Goal: Task Accomplishment & Management: Complete application form

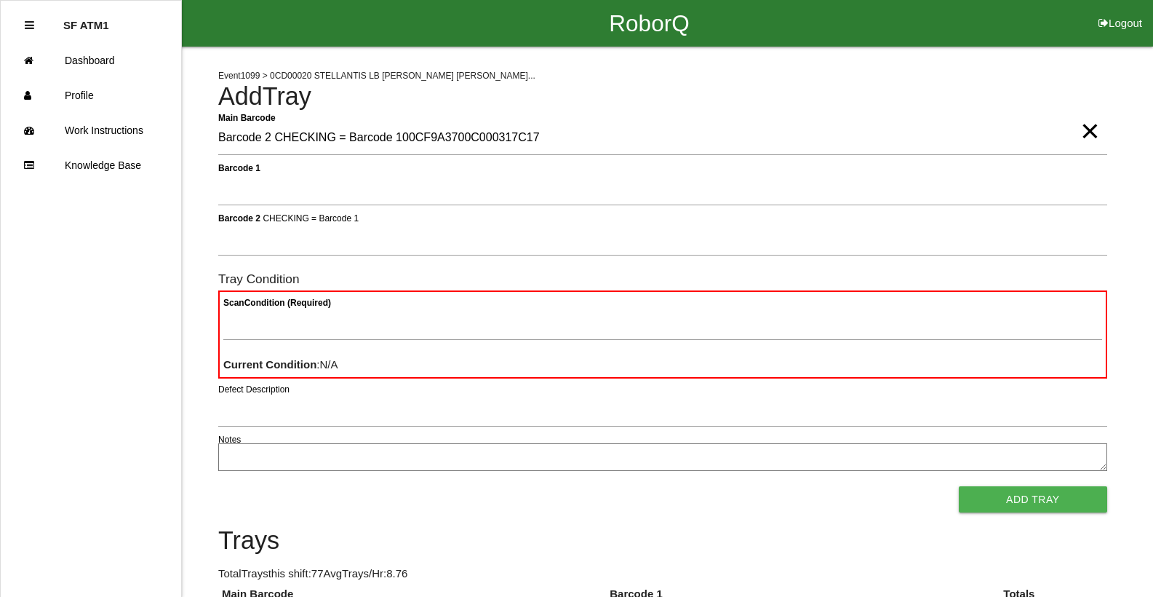
type Barcode "Barcode 2 CHECKING = Barcode 100CF9A3700C000317C17"
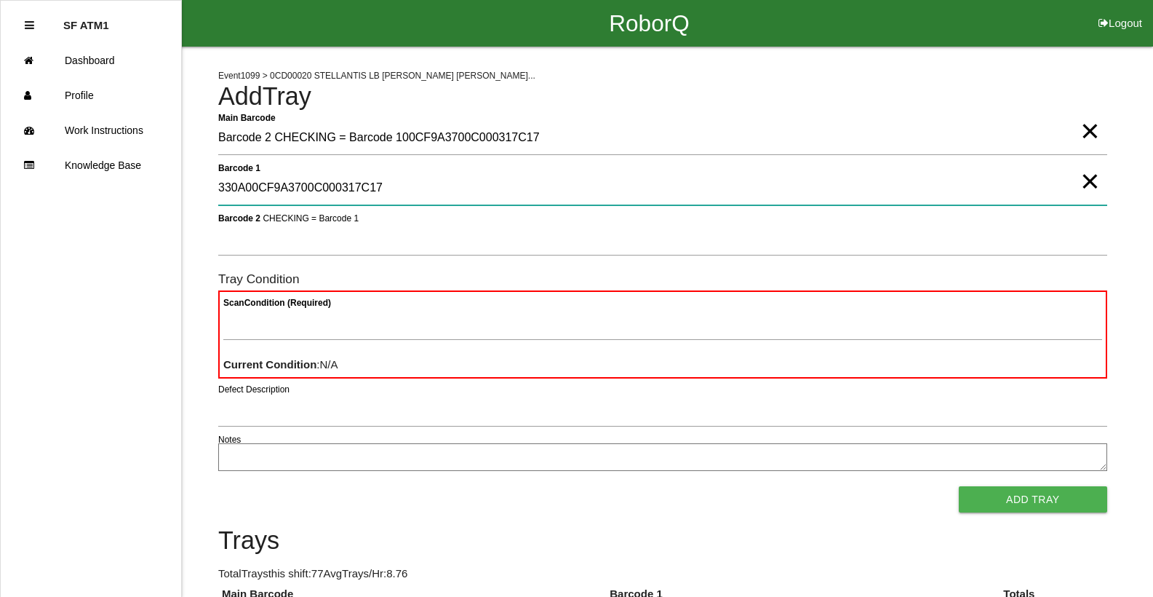
type 1 "330A00CF9A3700C000317C17"
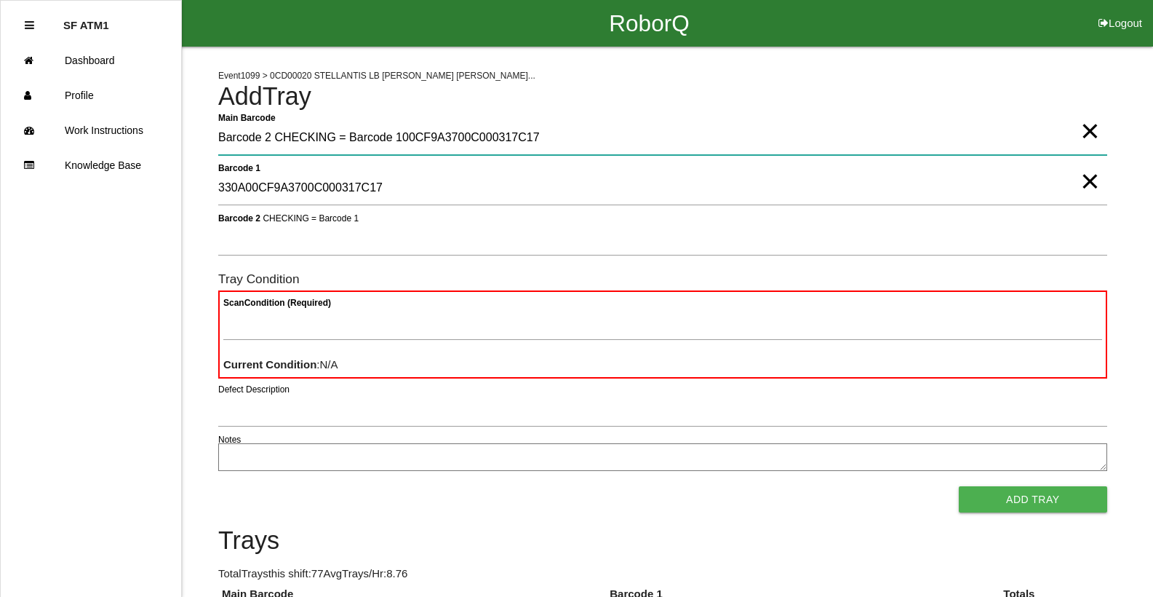
drag, startPoint x: 977, startPoint y: 181, endPoint x: 1094, endPoint y: 154, distance: 119.5
click at [1094, 154] on form "Main Barcode Barcode 2 CHECKING = Barcode 100CF9A3700C000317C17 × Barcode 1 330…" at bounding box center [662, 317] width 889 height 391
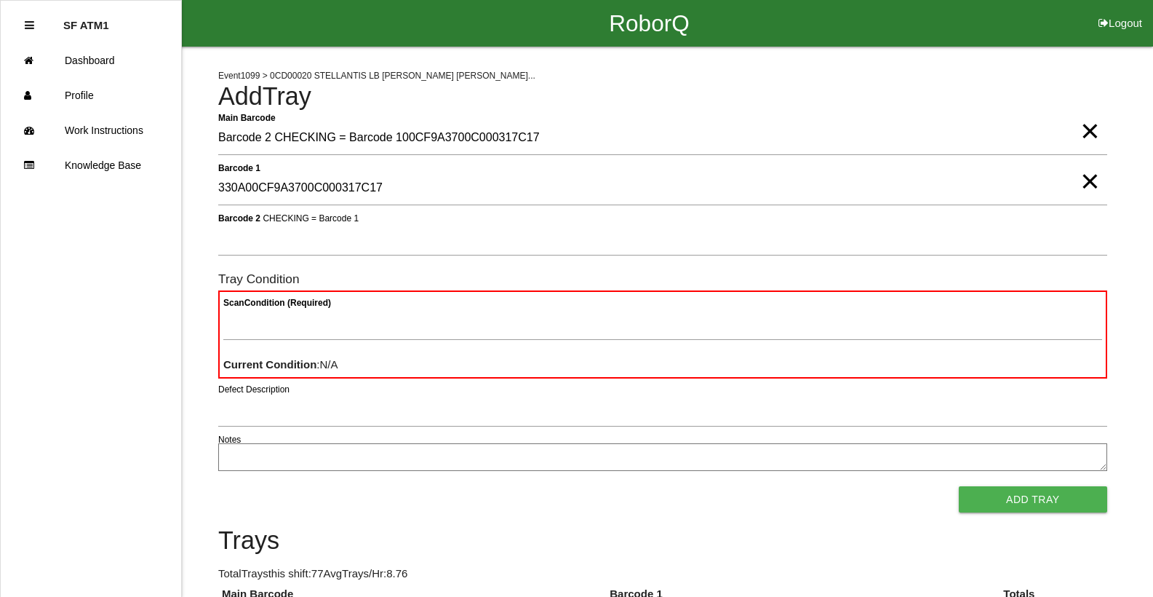
click at [1092, 131] on span "×" at bounding box center [1089, 116] width 19 height 29
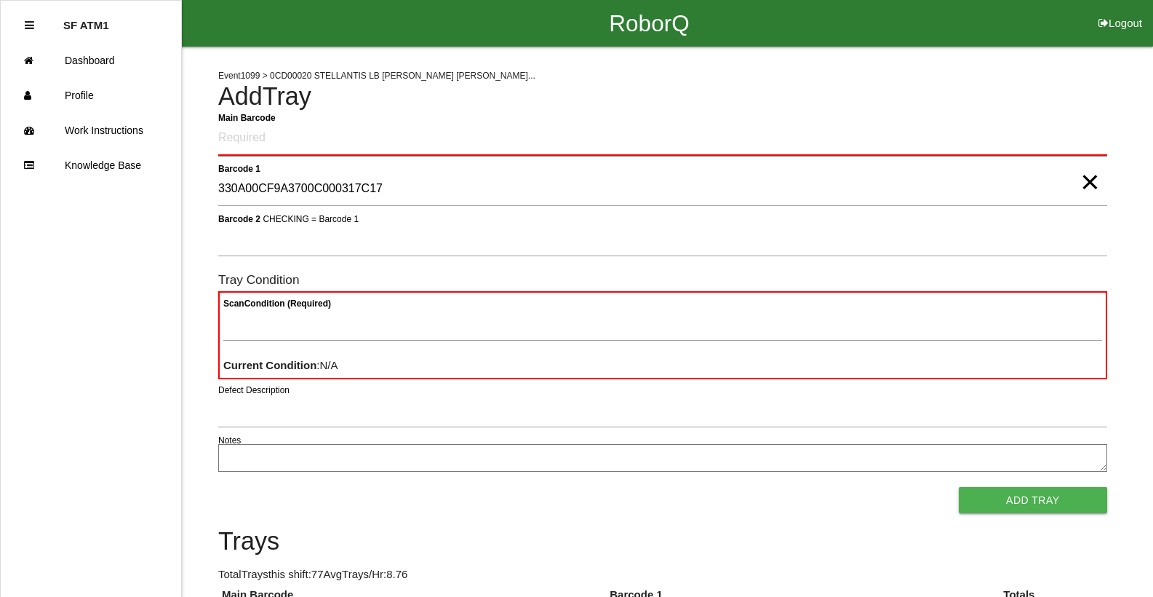
drag, startPoint x: 1092, startPoint y: 147, endPoint x: 1081, endPoint y: 170, distance: 25.7
click at [1091, 147] on Barcode "Main Barcode" at bounding box center [662, 139] width 889 height 34
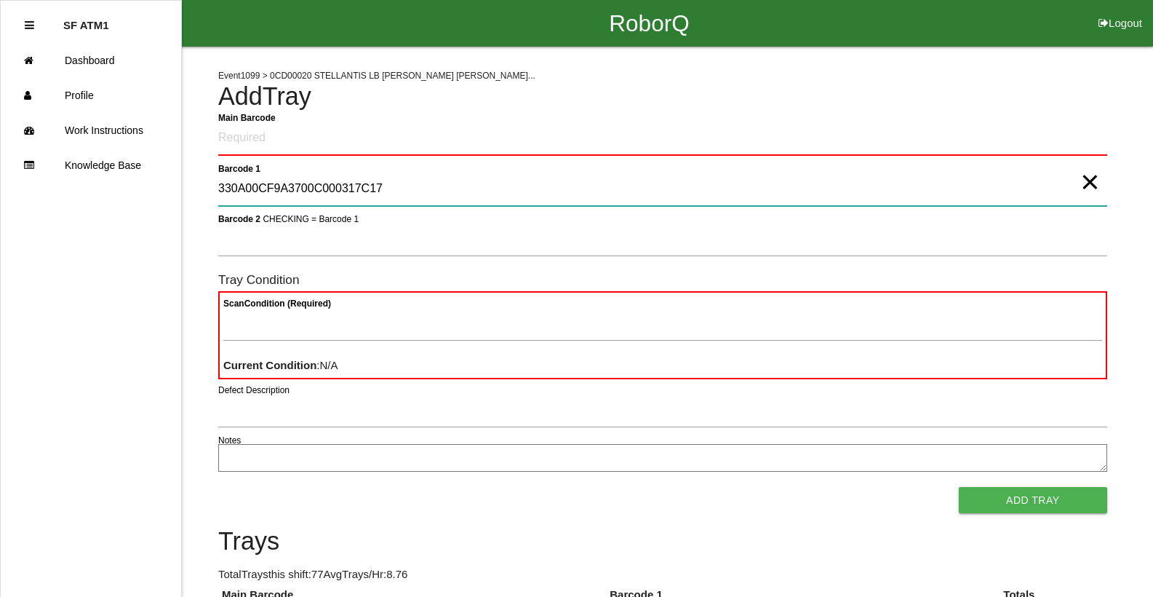
click at [1067, 197] on 1 "330A00CF9A3700C000317C17" at bounding box center [662, 188] width 889 height 33
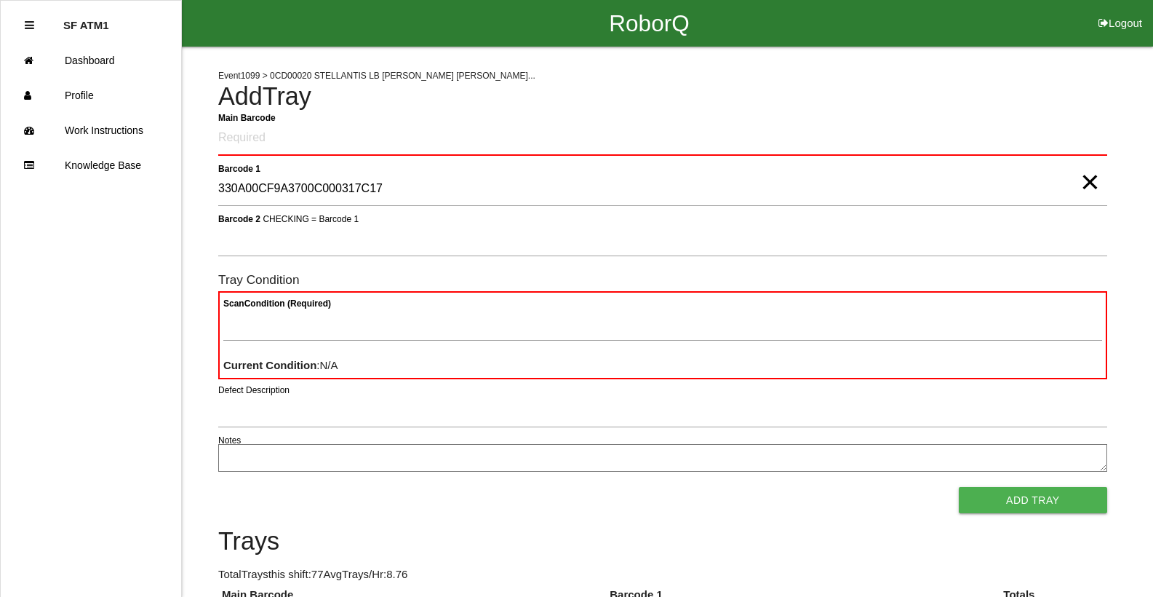
click at [1080, 182] on span "×" at bounding box center [1089, 167] width 19 height 29
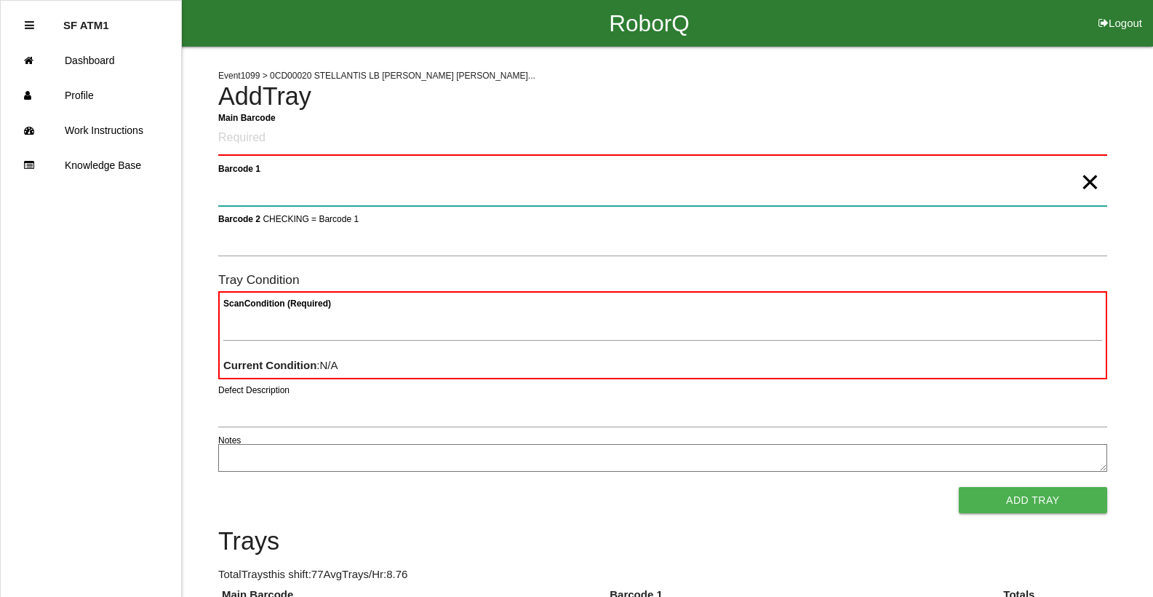
click at [1080, 186] on 1 "Barcode 1" at bounding box center [662, 188] width 889 height 33
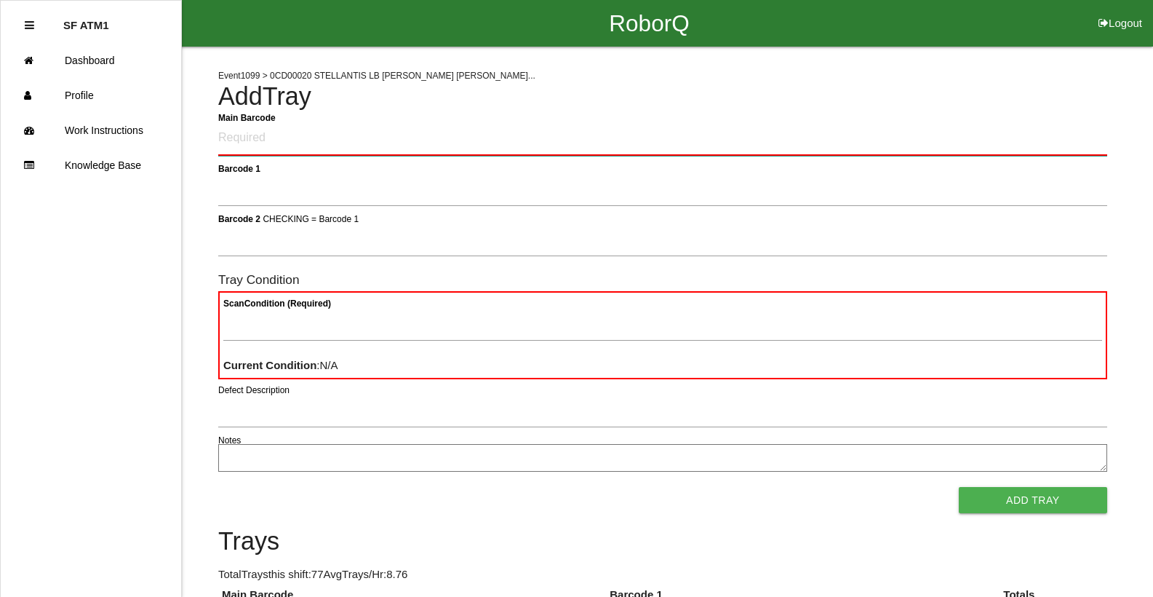
click at [497, 130] on Barcode "Main Barcode" at bounding box center [662, 139] width 889 height 34
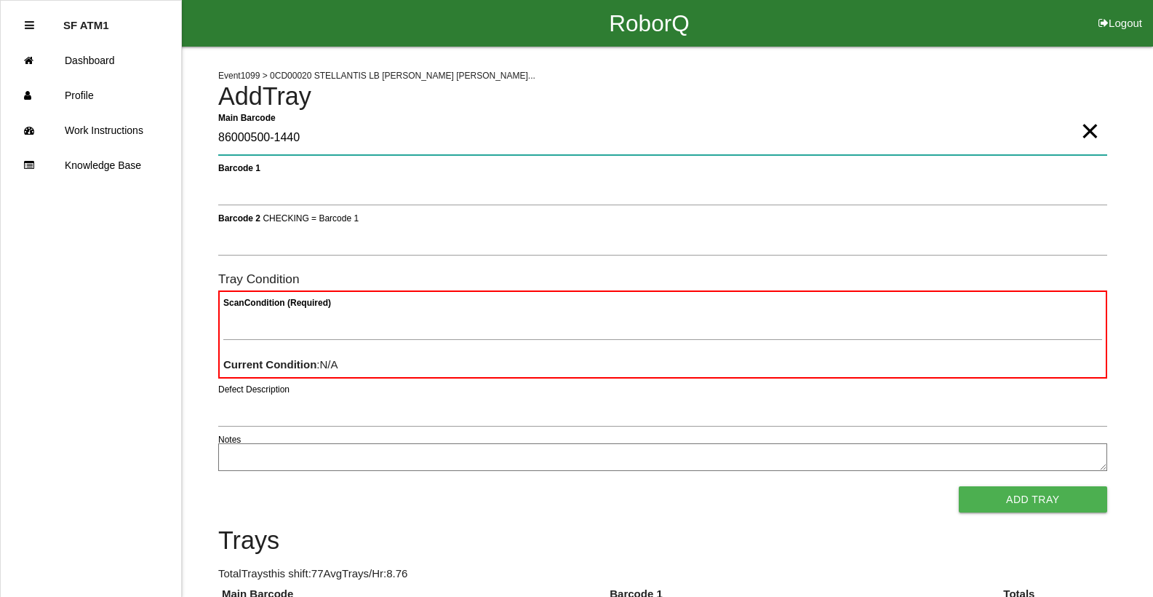
type Barcode "86000500-1440"
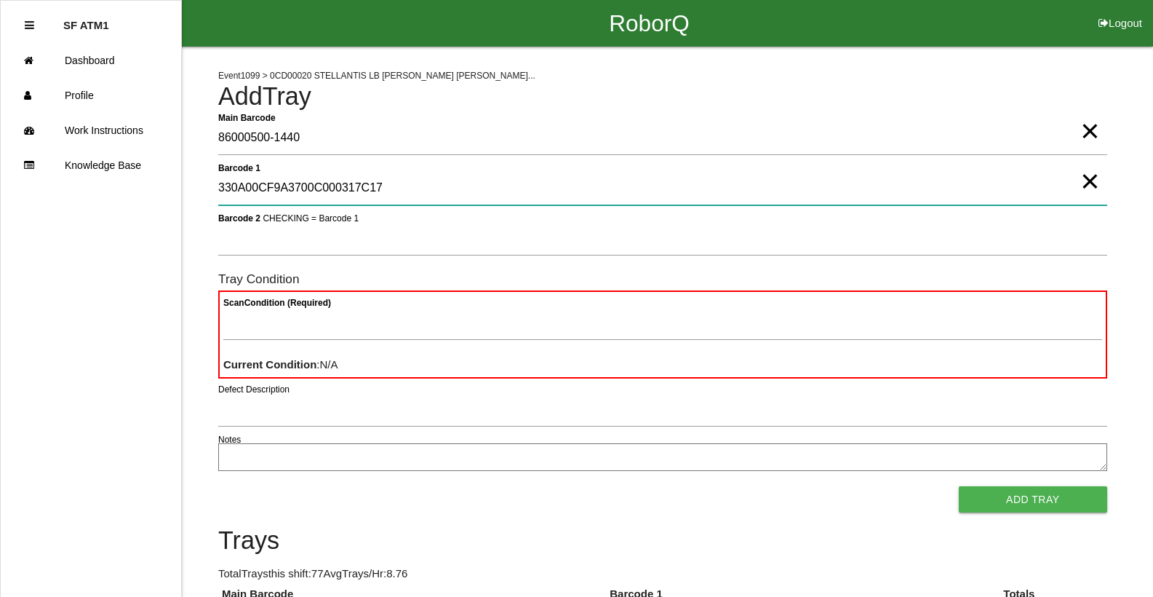
type 1 "330A00CF9A3700C000317C17"
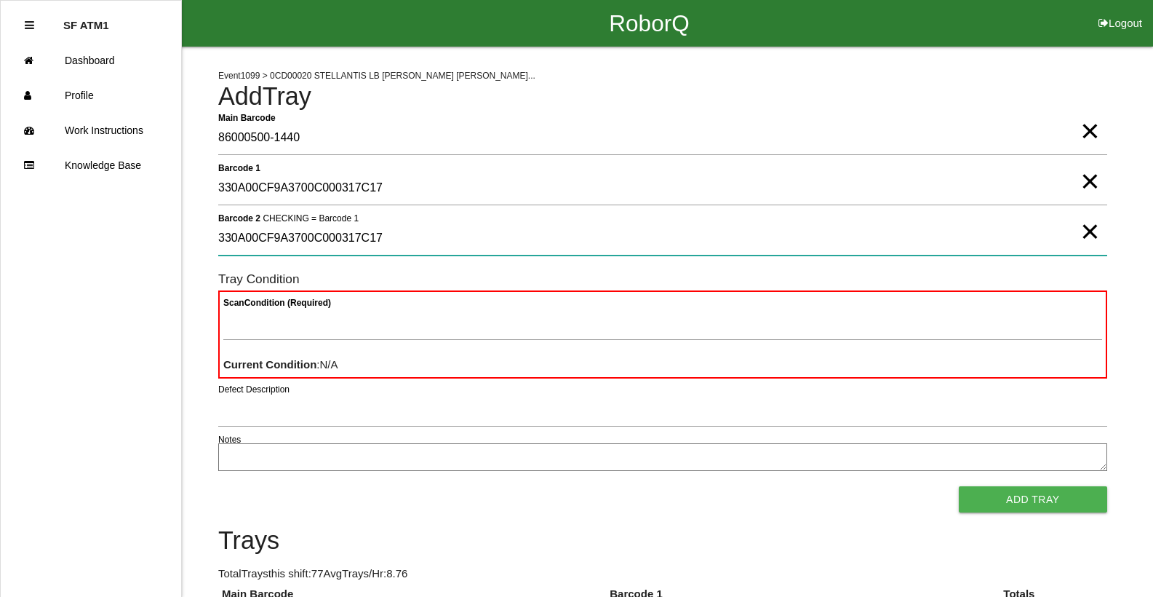
type 2 "330A00CF9A3700C000317C17"
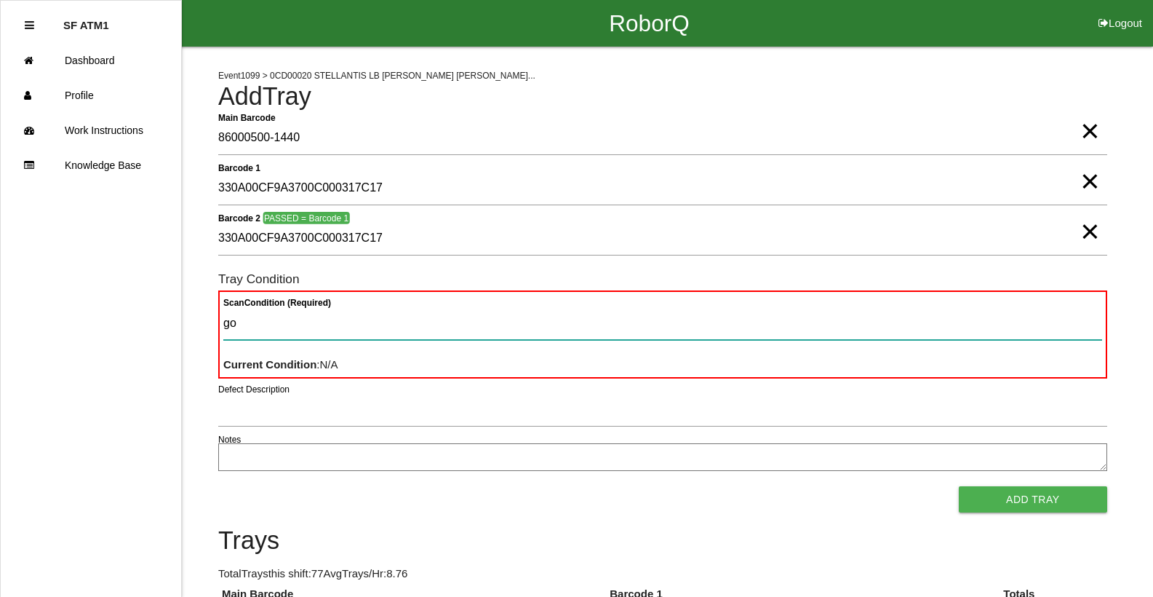
type Condition "goo"
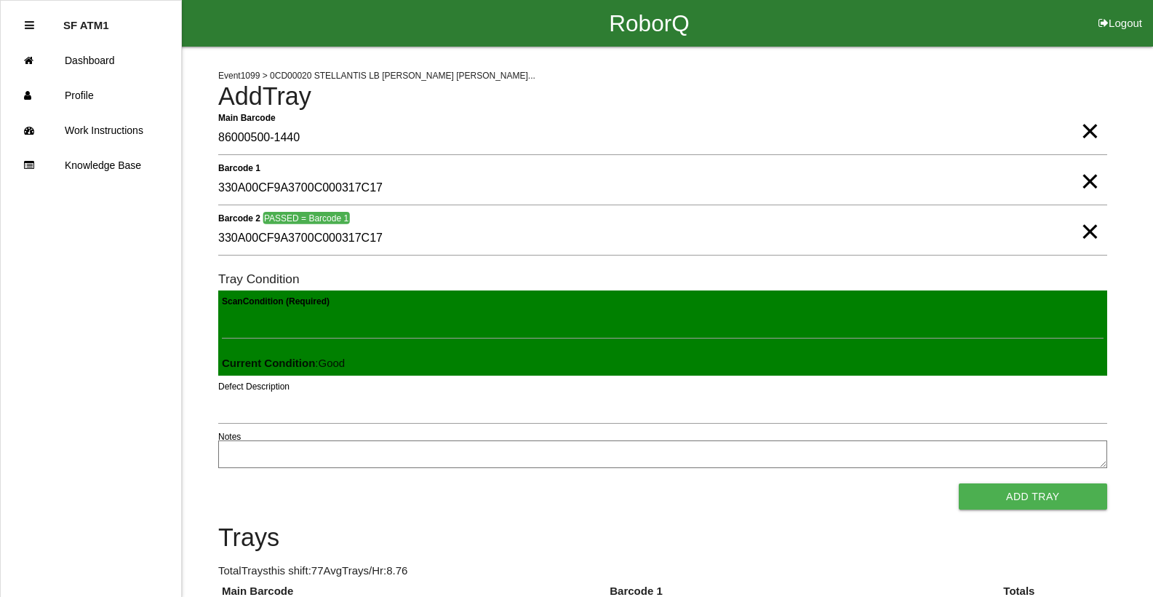
click at [959, 483] on button "Add Tray" at bounding box center [1033, 496] width 148 height 26
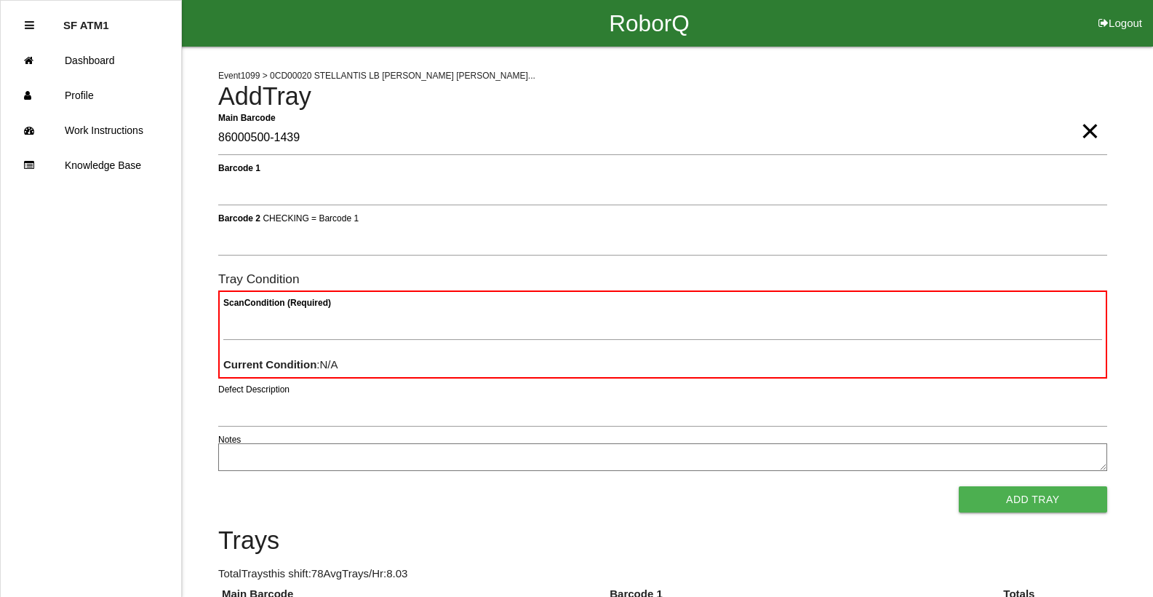
type Barcode "86000500-1439"
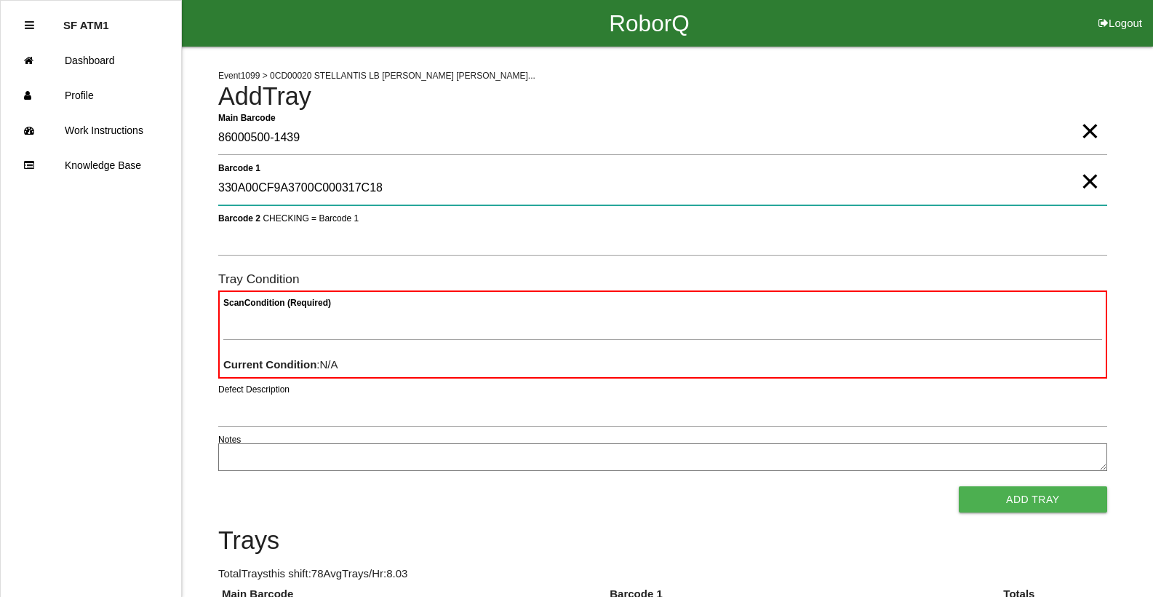
type 1 "330A00CF9A3700C000317C18"
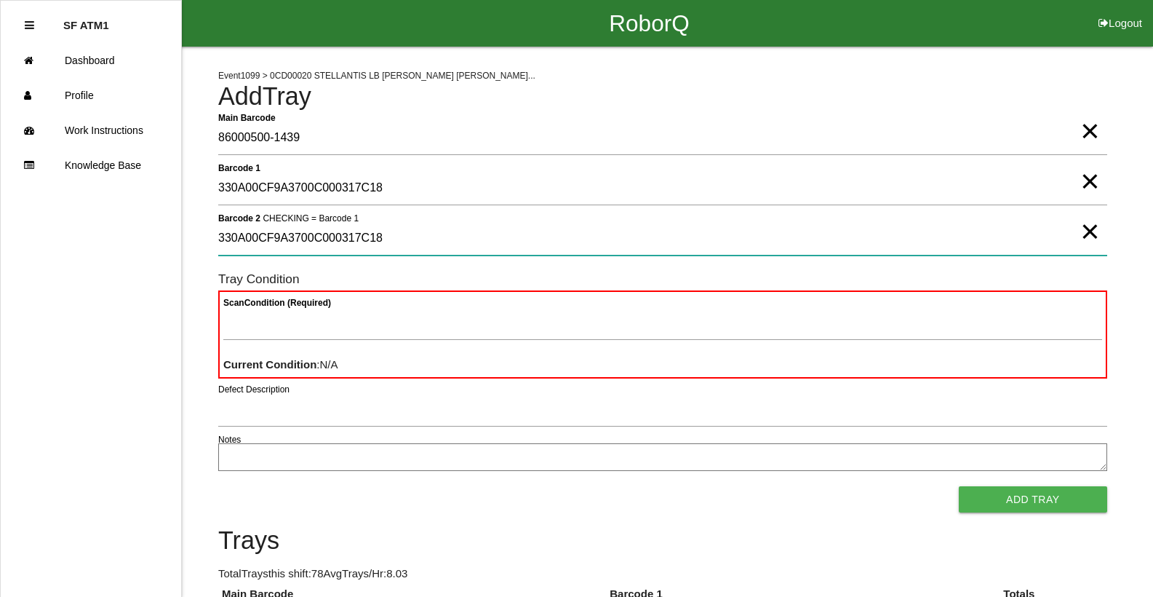
type 2 "330A00CF9A3700C000317C18"
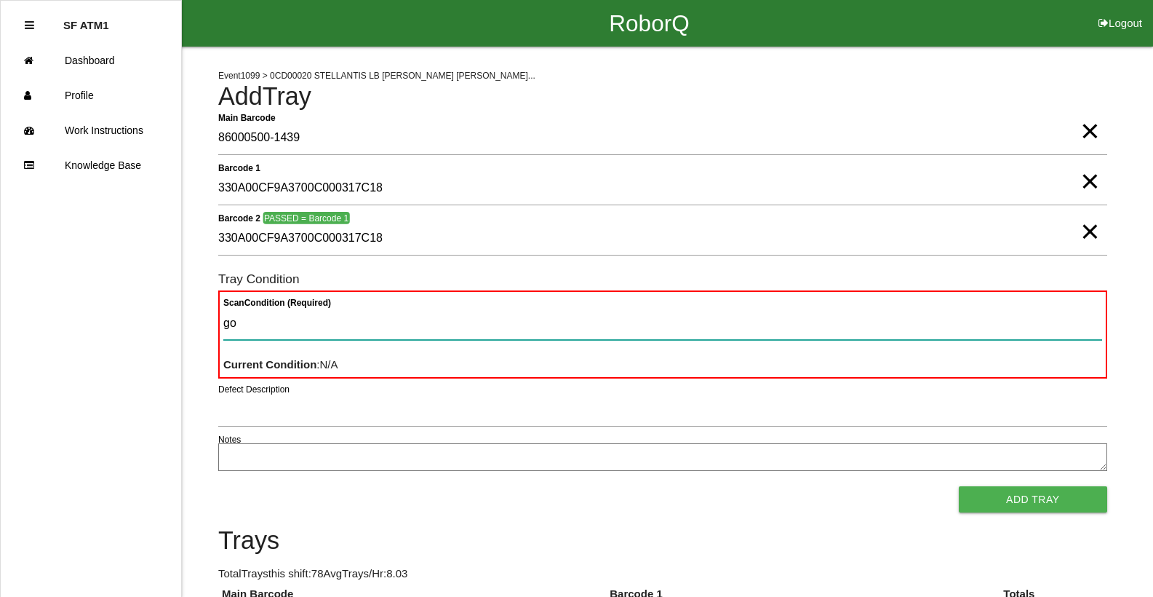
type Condition "goo"
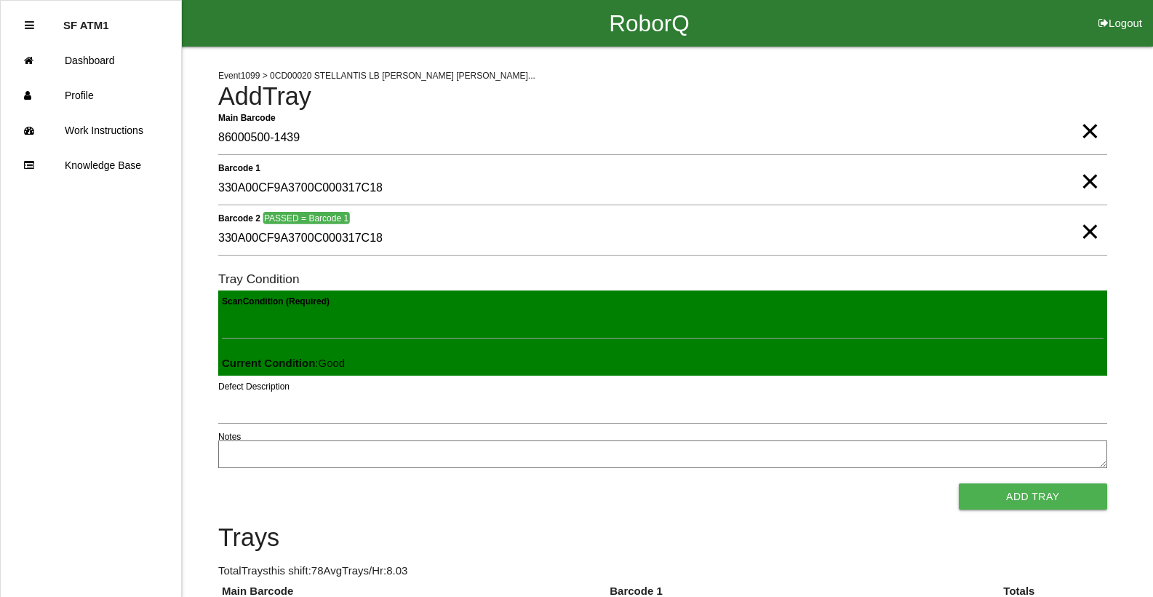
click at [959, 483] on button "Add Tray" at bounding box center [1033, 496] width 148 height 26
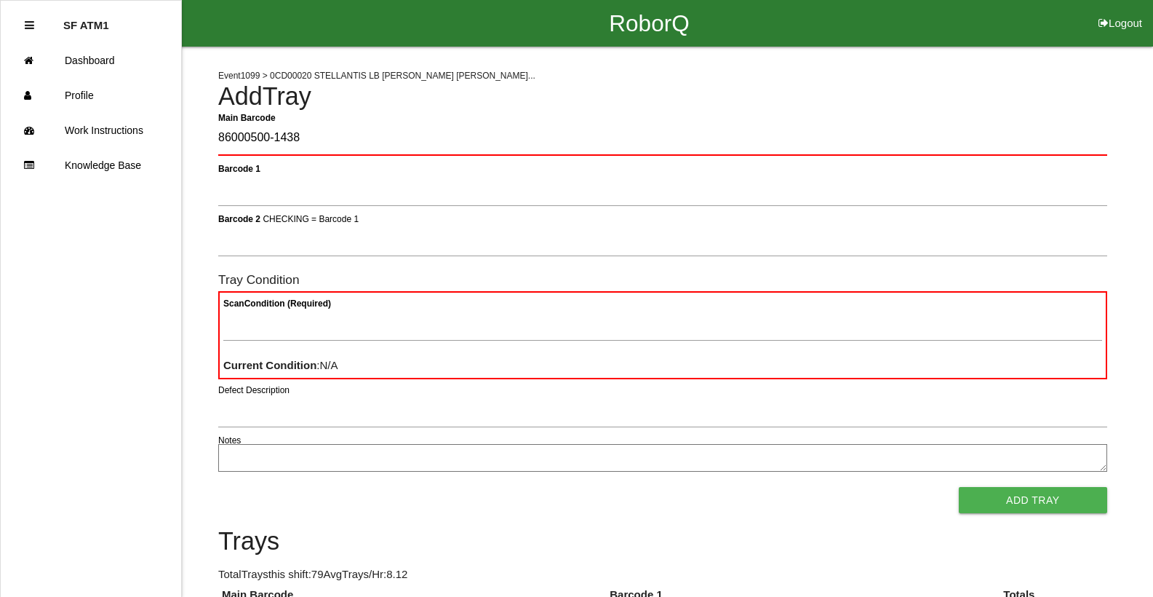
type Barcode "86000500-1438"
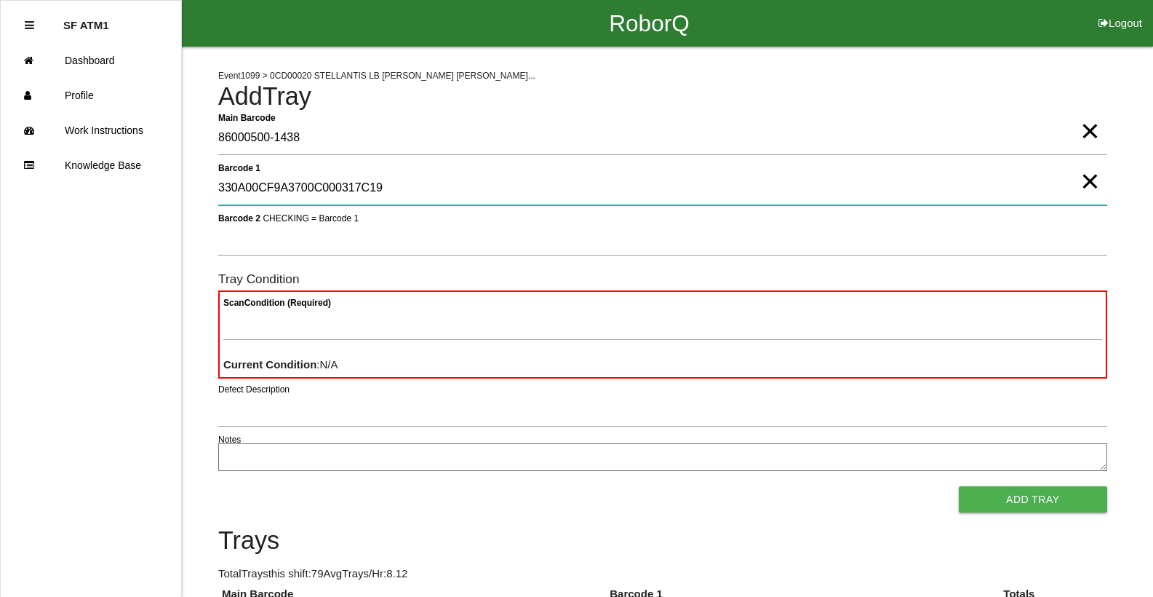
type 1 "330A00CF9A3700C000317C19"
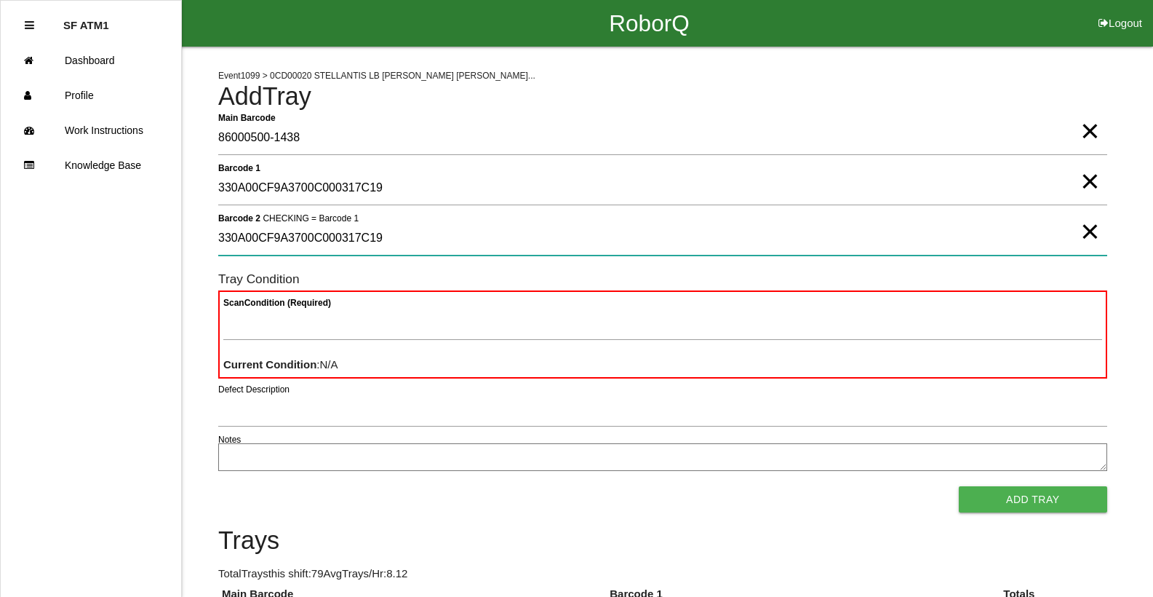
type 2 "330A00CF9A3700C000317C19"
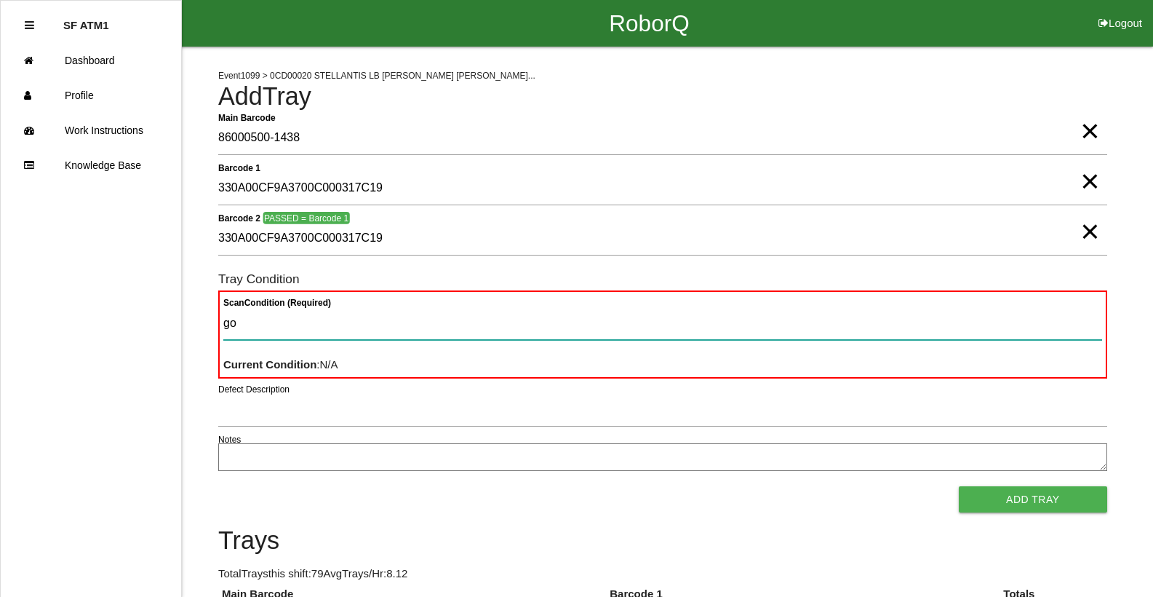
type Condition "goo"
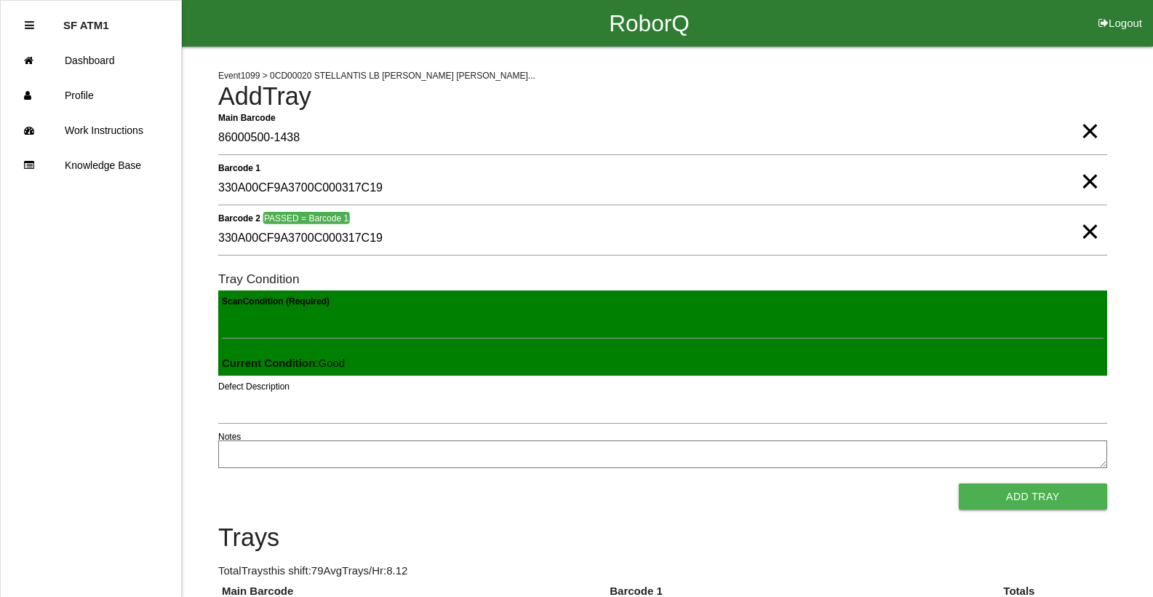
click at [959, 483] on button "Add Tray" at bounding box center [1033, 496] width 148 height 26
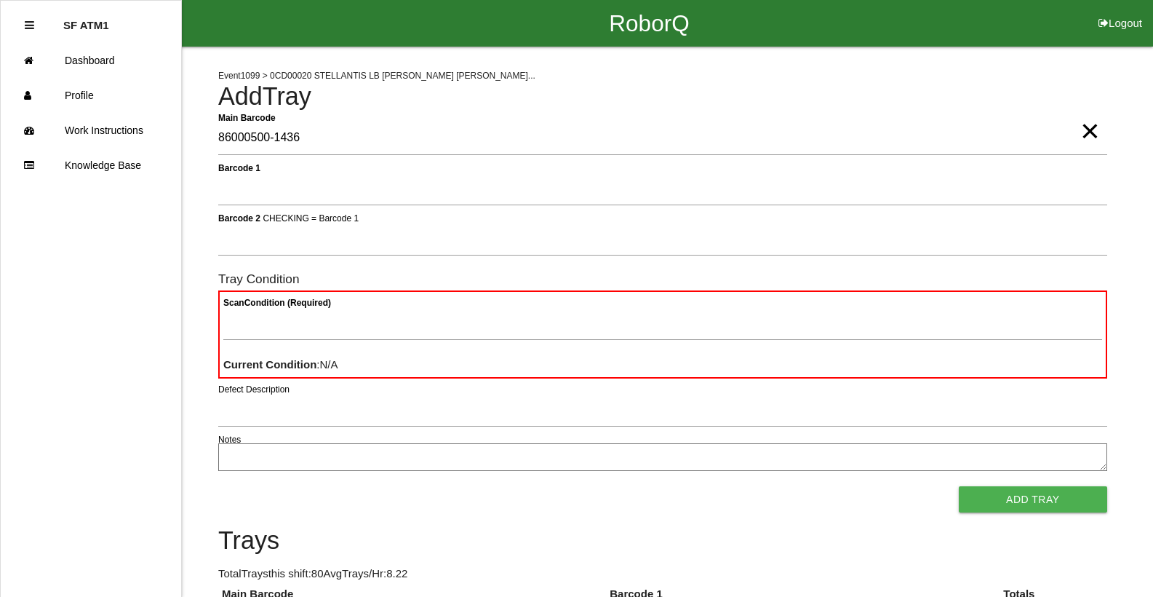
type Barcode "86000500-1436"
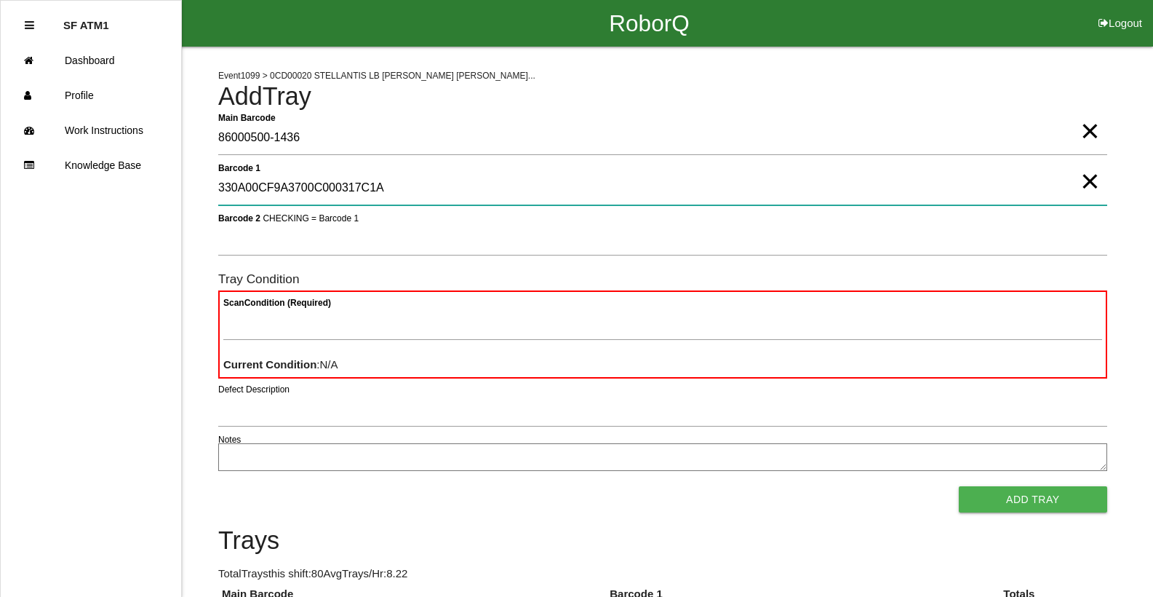
type 1 "330A00CF9A3700C000317C1A"
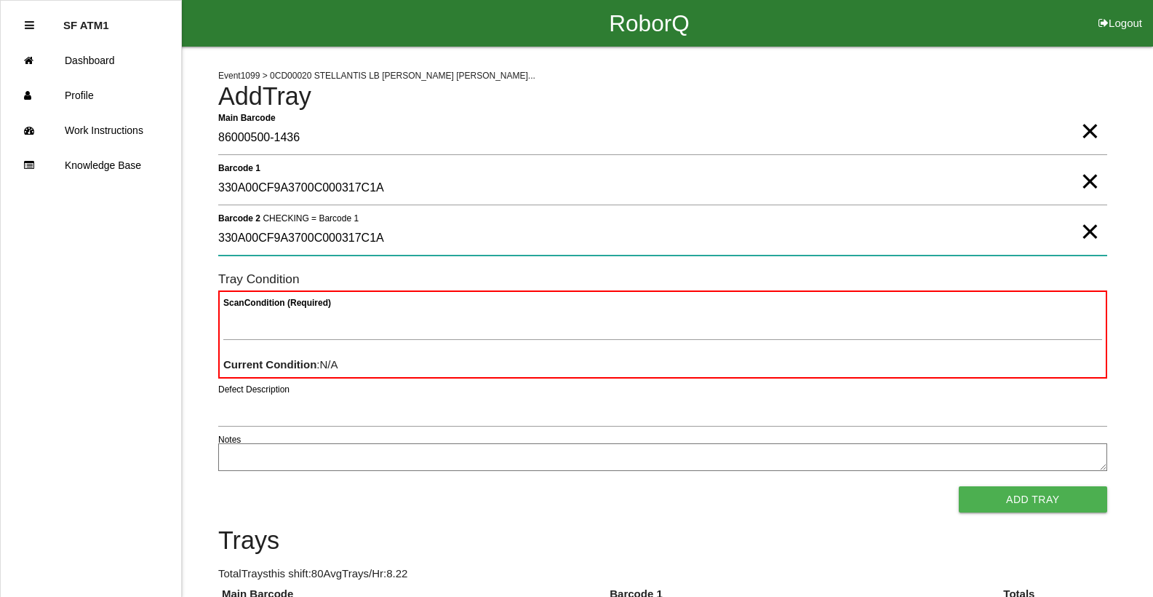
type 2 "330A00CF9A3700C000317C1A"
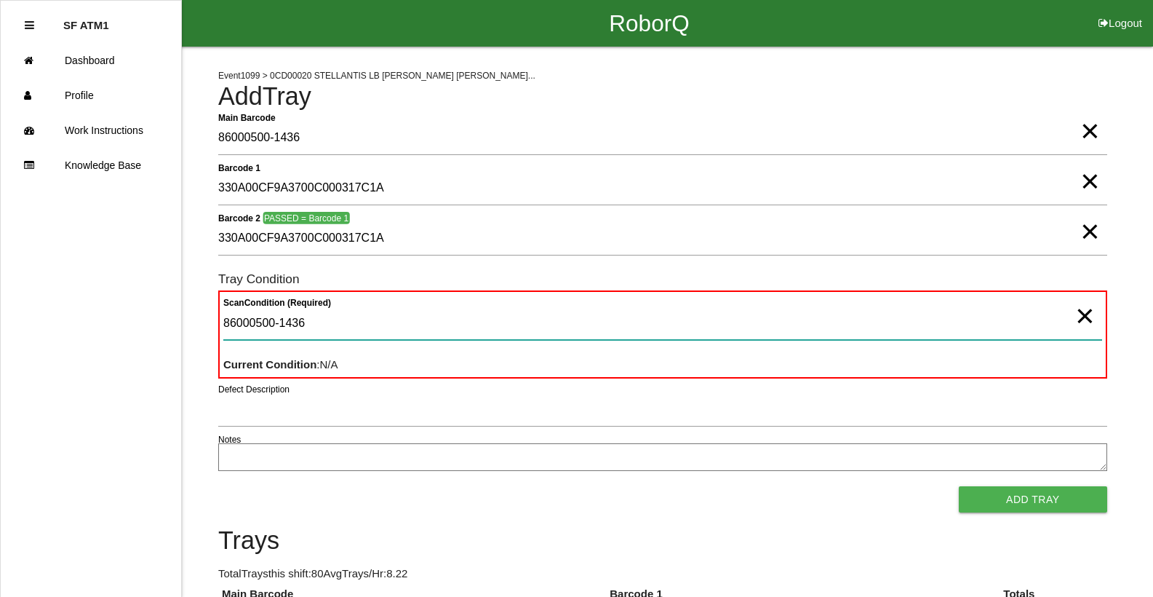
type Condition "86000500-1436"
drag, startPoint x: 310, startPoint y: 314, endPoint x: 16, endPoint y: 323, distance: 294.1
type Condition "goo"
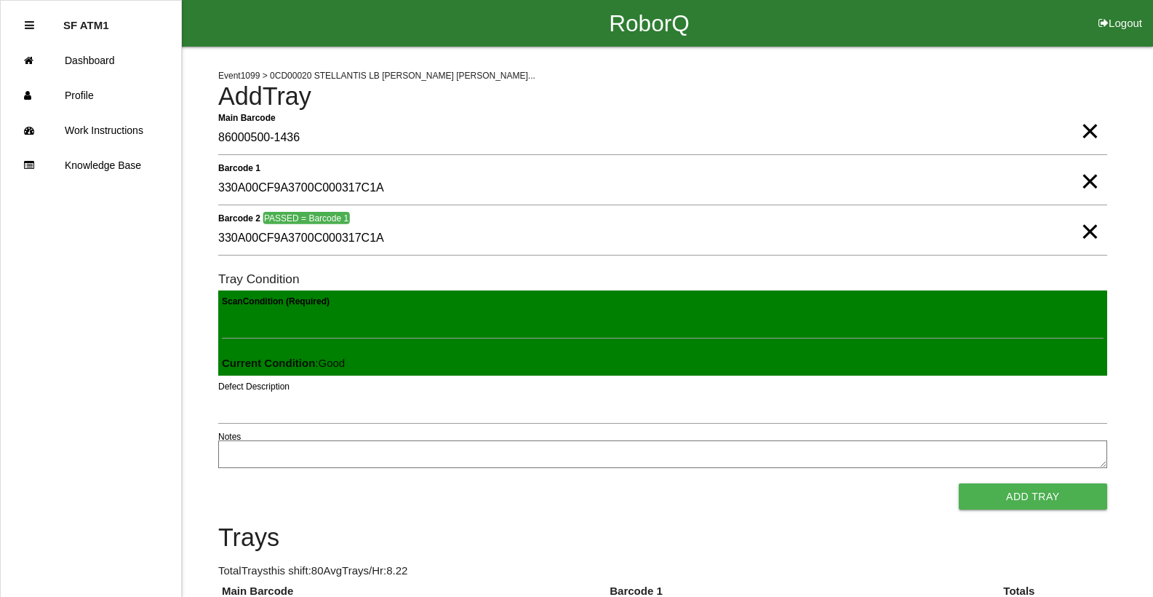
click at [959, 483] on button "Add Tray" at bounding box center [1033, 496] width 148 height 26
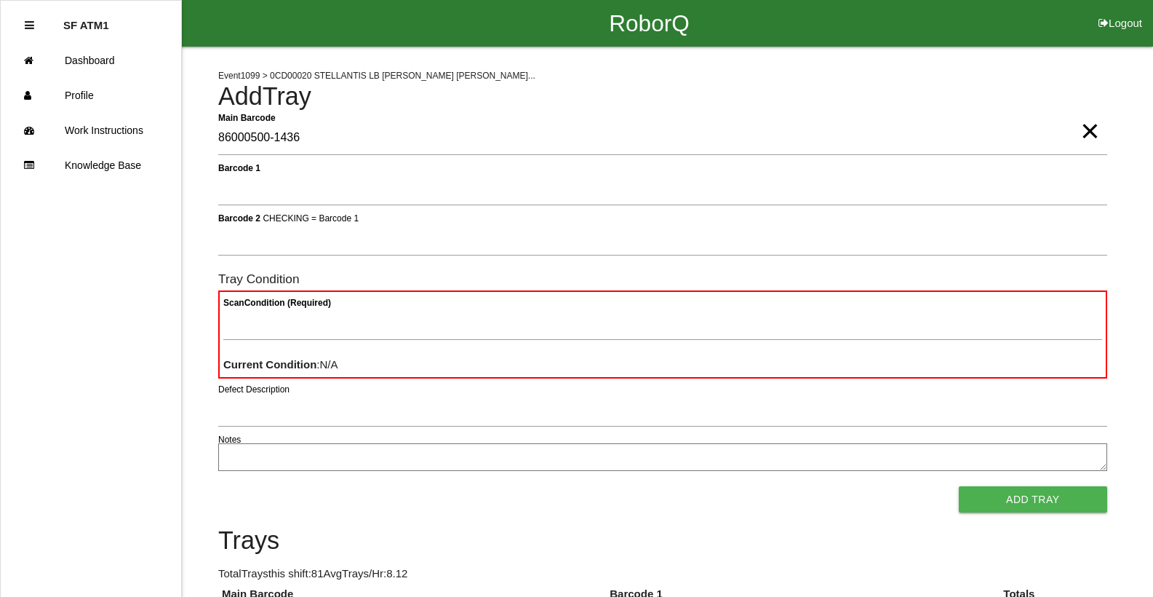
type Barcode "86000500-1436"
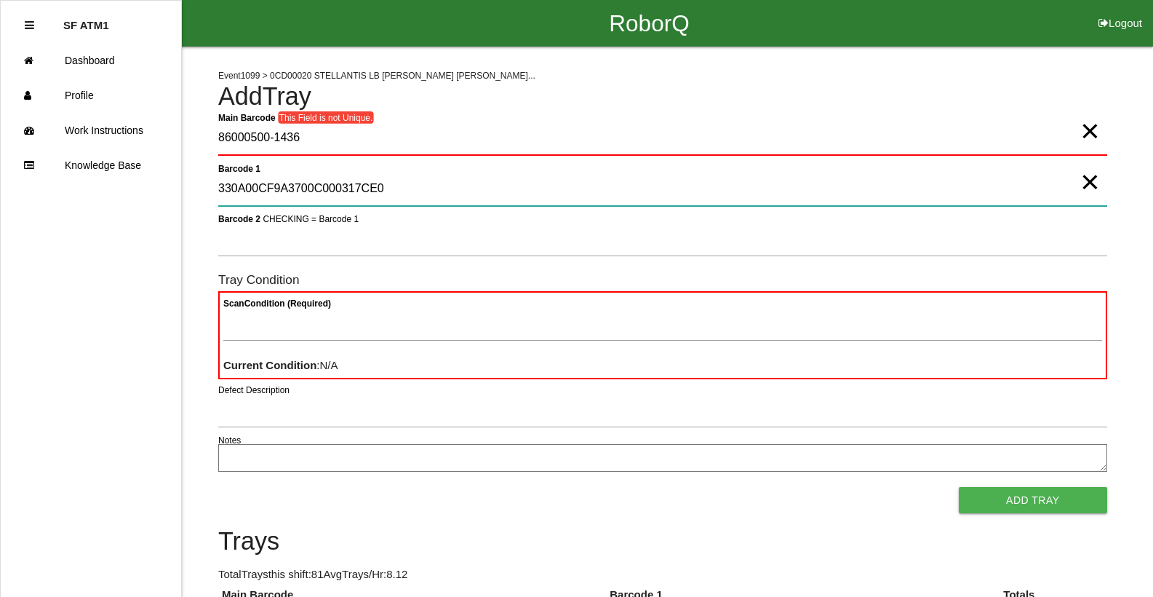
type 1 "330A00CF9A3700C000317CE0"
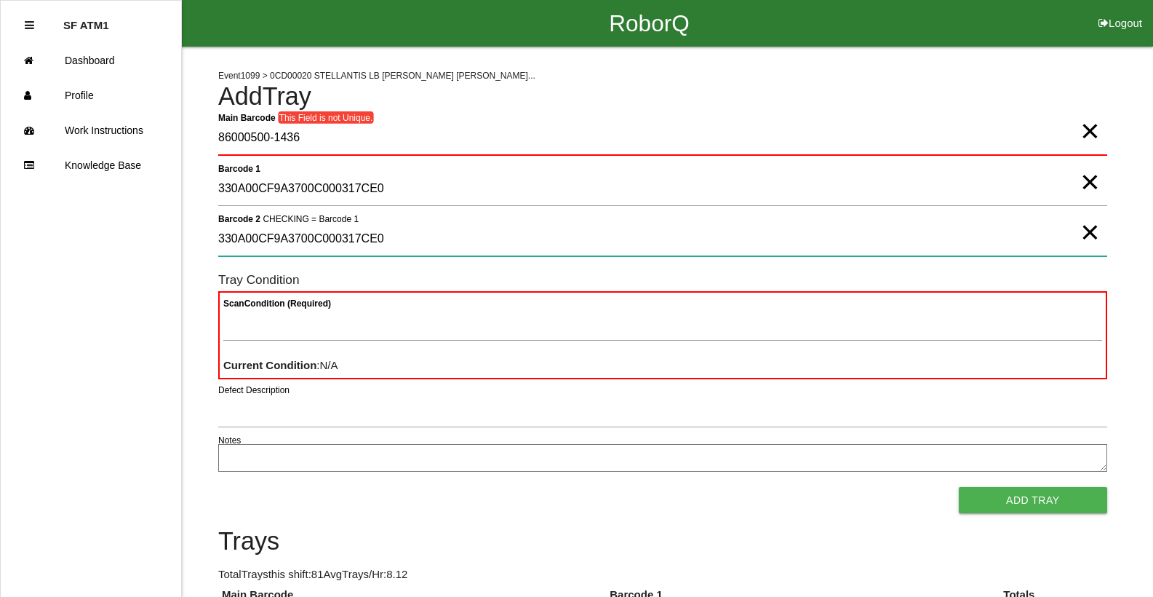
type 2 "330A00CF9A3700C000317CE0"
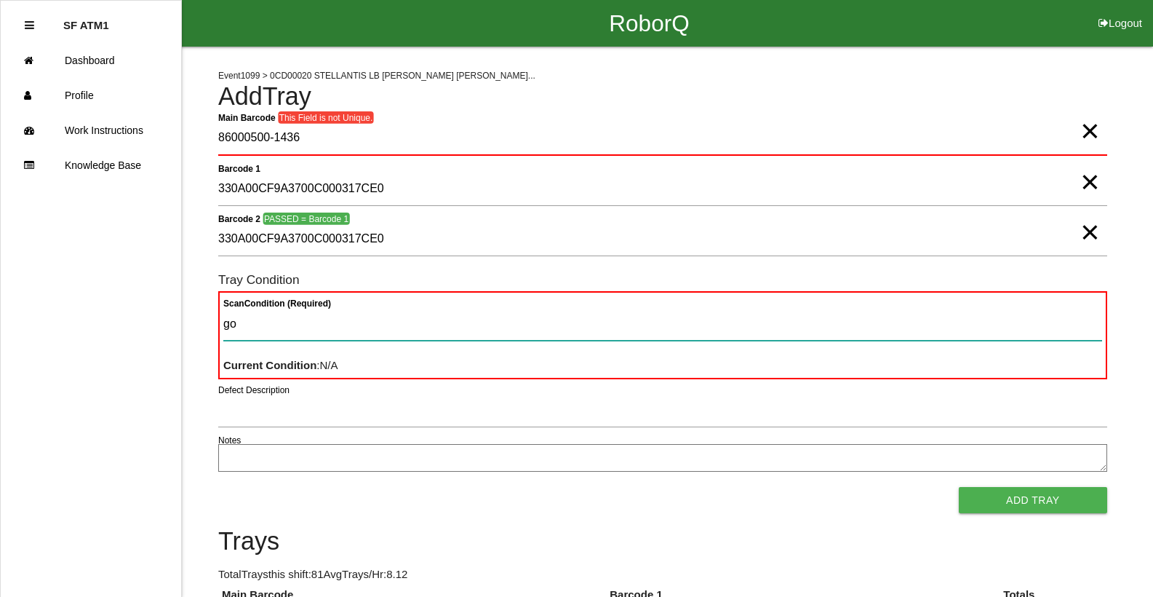
type Condition "goo"
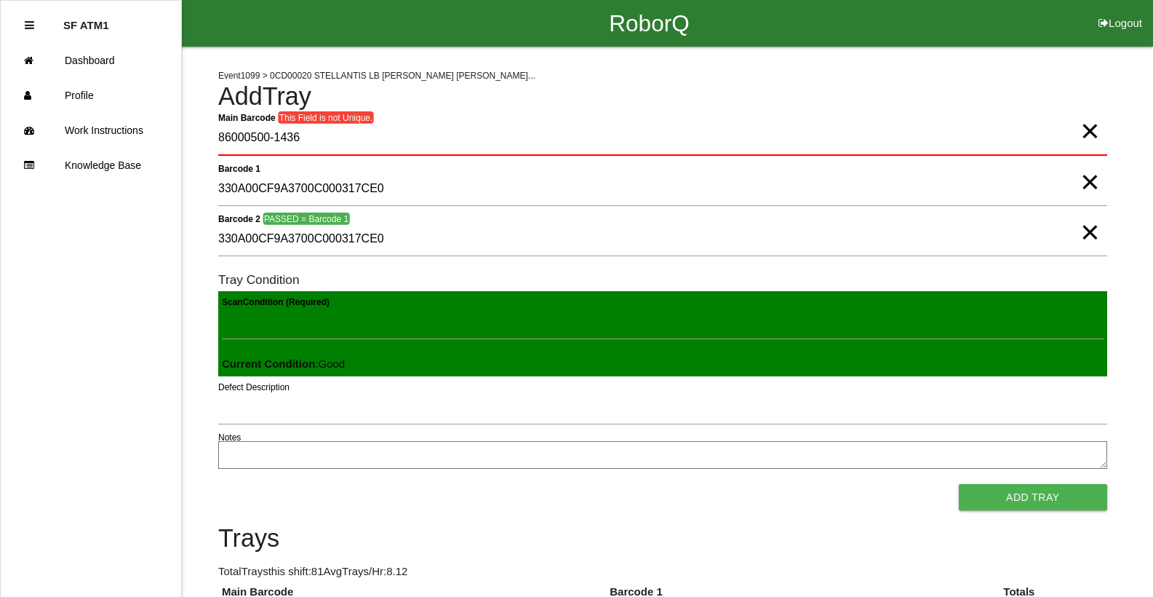
click at [959, 484] on button "Add Tray" at bounding box center [1033, 497] width 148 height 26
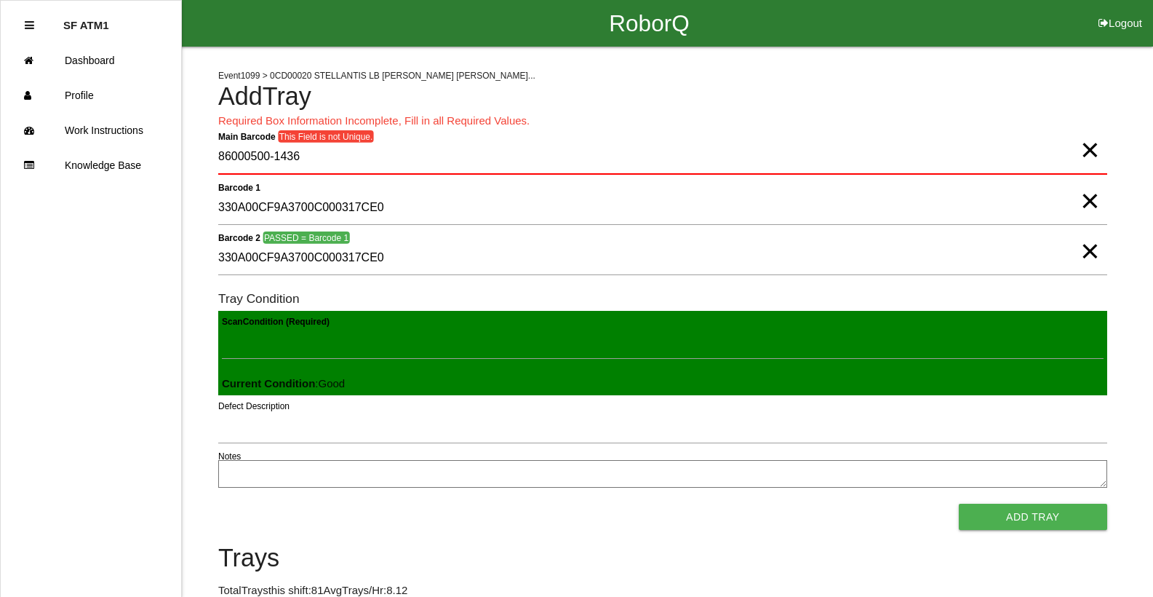
click at [1086, 148] on span "×" at bounding box center [1089, 135] width 19 height 29
drag, startPoint x: 1093, startPoint y: 192, endPoint x: 1094, endPoint y: 207, distance: 14.6
click at [1094, 196] on span "×" at bounding box center [1089, 186] width 19 height 29
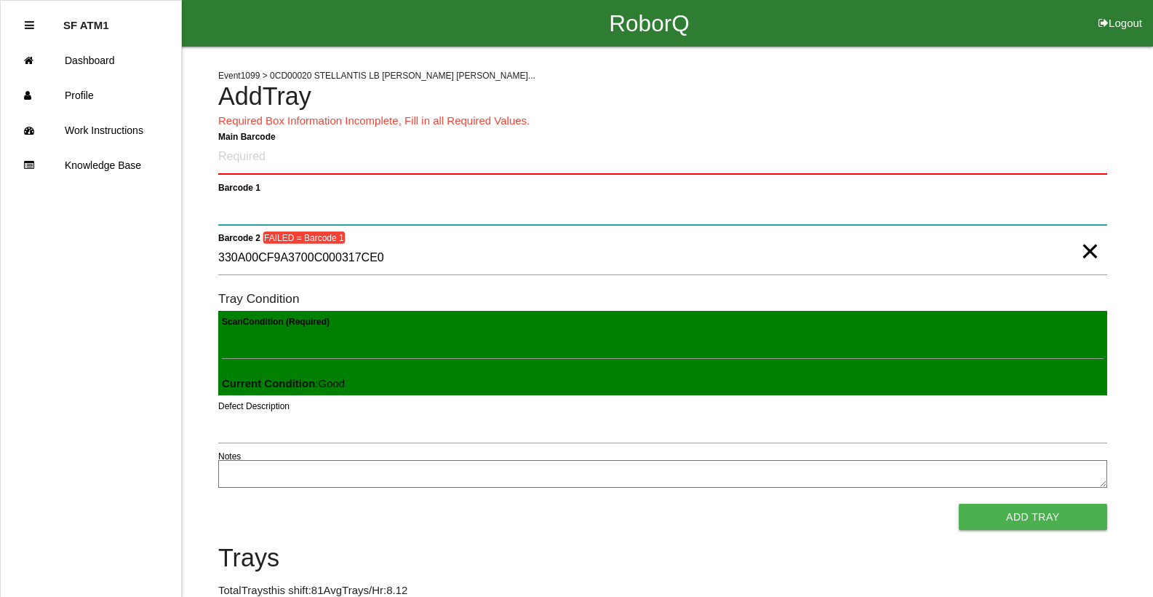
drag, startPoint x: 1094, startPoint y: 207, endPoint x: 1093, endPoint y: 283, distance: 76.4
click at [1096, 207] on 1 "Barcode 1" at bounding box center [662, 207] width 889 height 33
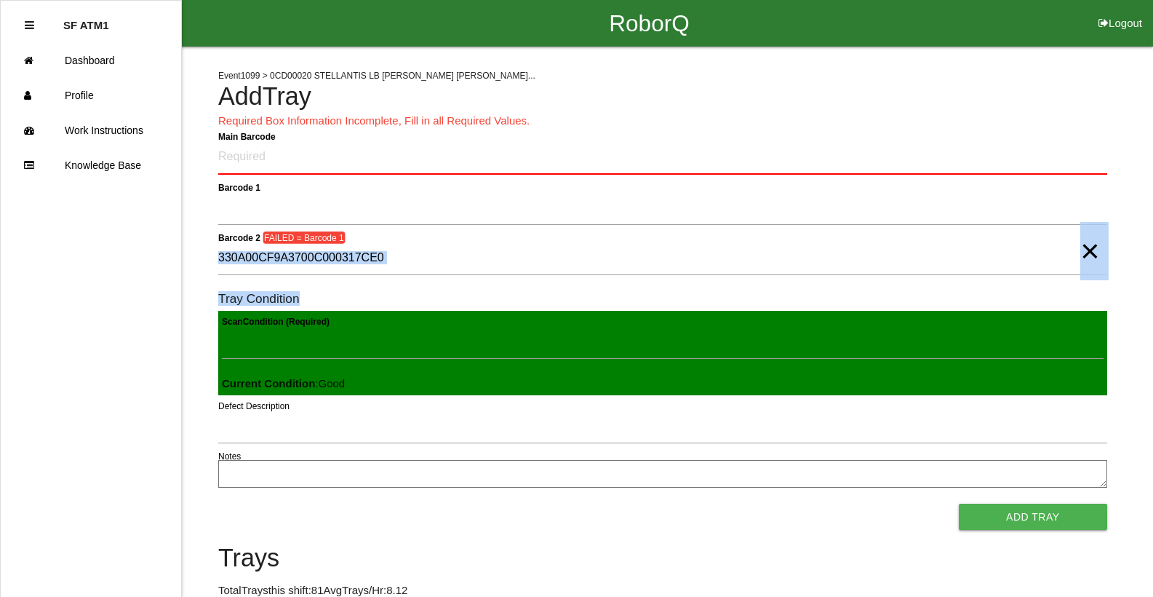
click at [1094, 280] on form "Main Barcode Barcode 1 Barcode 2 FAILED = Barcode 1 330A00CF9A3700C000317CE0 × …" at bounding box center [662, 334] width 889 height 389
drag, startPoint x: 1094, startPoint y: 280, endPoint x: 1087, endPoint y: 263, distance: 18.2
click at [1087, 251] on span "×" at bounding box center [1089, 236] width 19 height 29
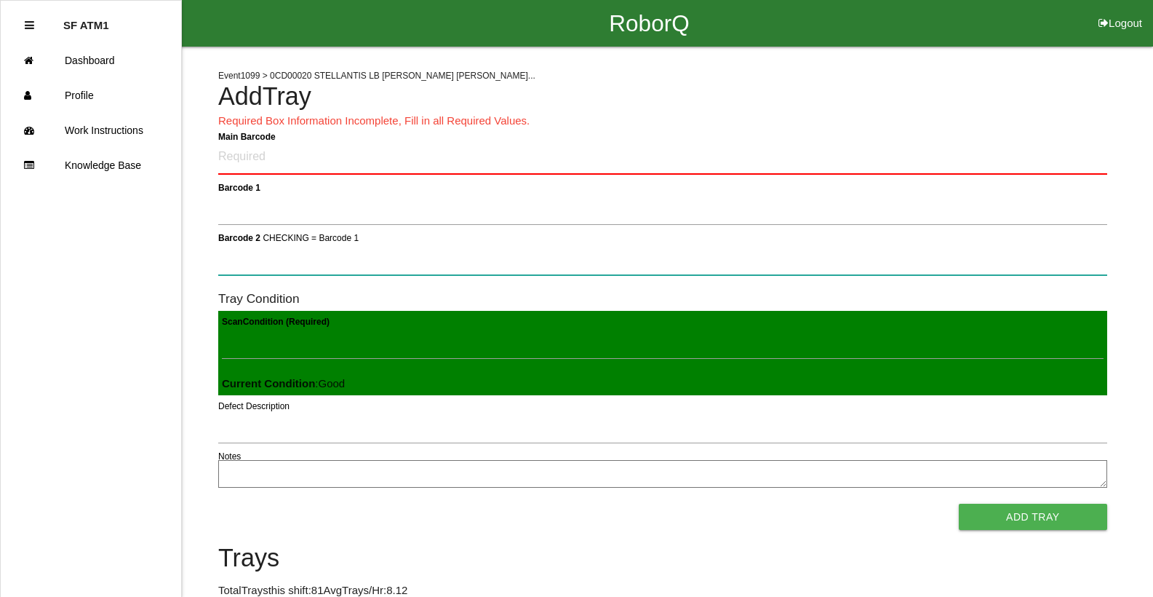
click at [1087, 263] on 2 "Barcode 2 CHECKING = Barcode 1" at bounding box center [662, 258] width 889 height 33
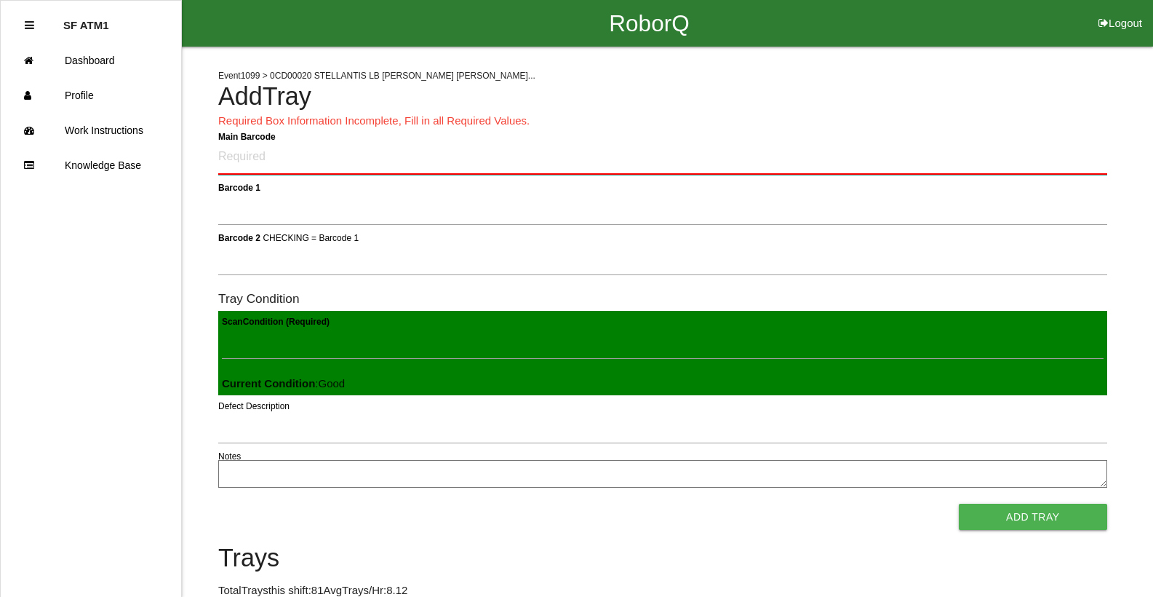
click at [236, 171] on Barcode "Main Barcode" at bounding box center [662, 157] width 889 height 34
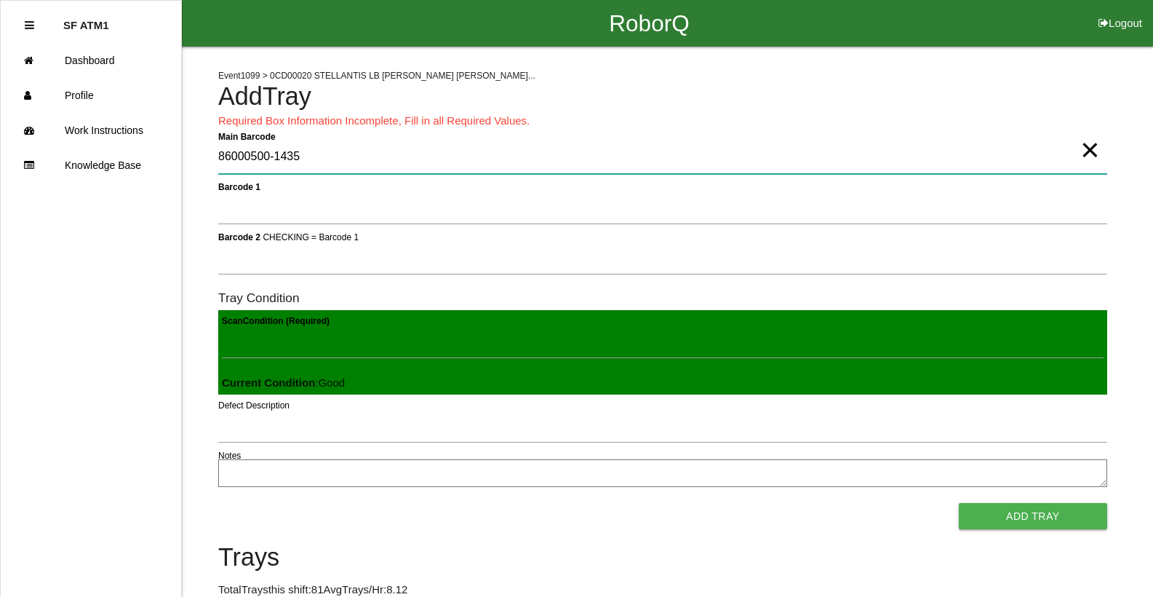
type Barcode "86000500-1435"
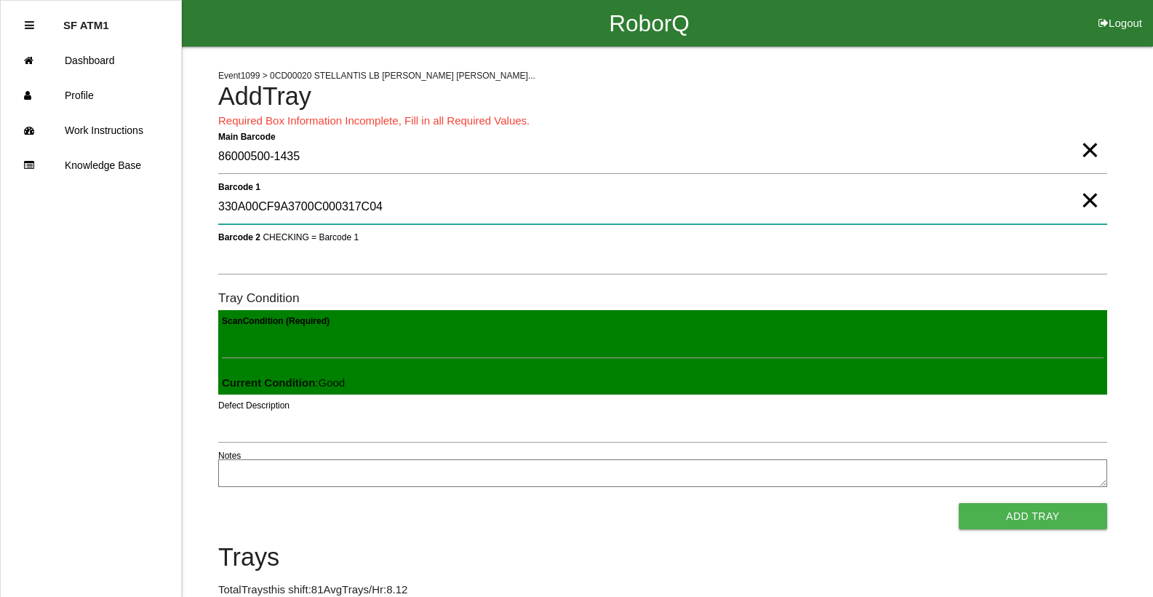
type 1 "330A00CF9A3700C000317C04"
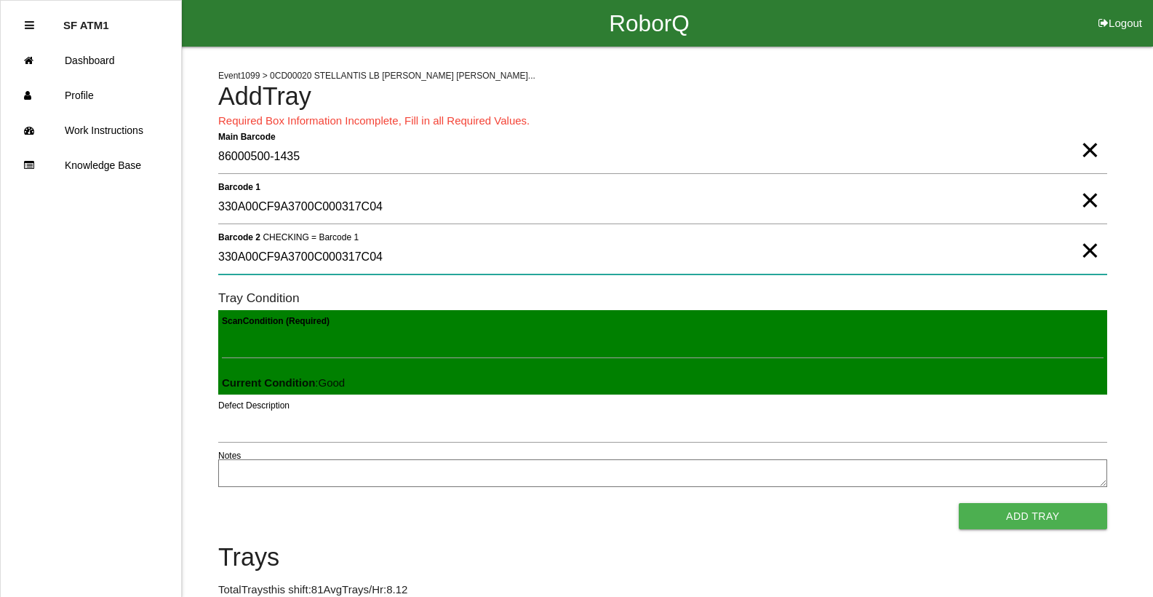
type 2 "330A00CF9A3700C000317C04"
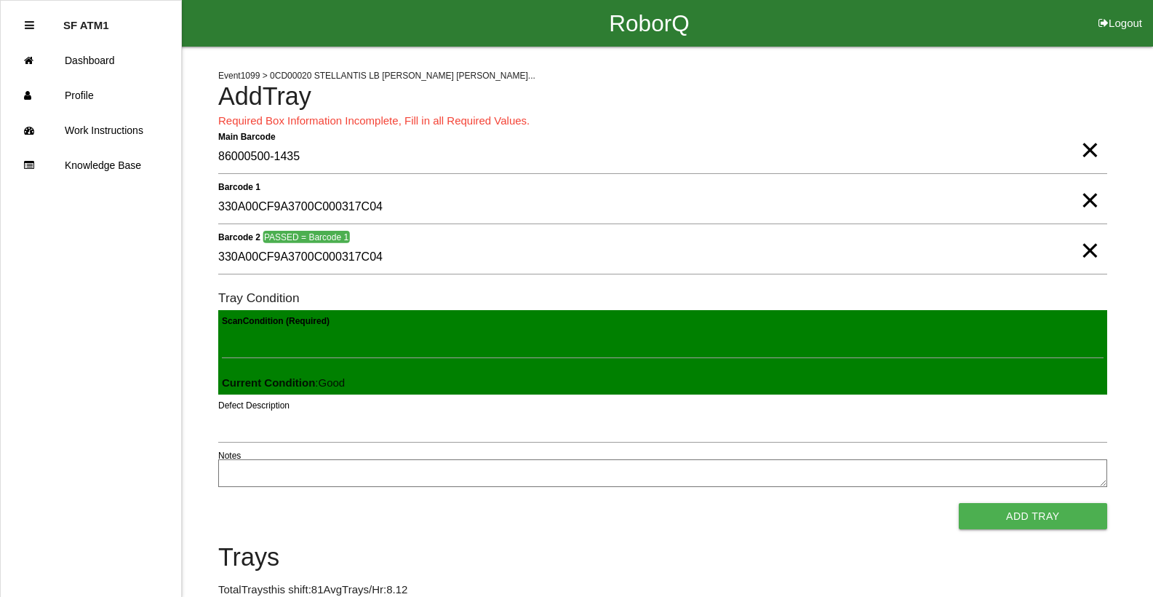
scroll to position [349, 0]
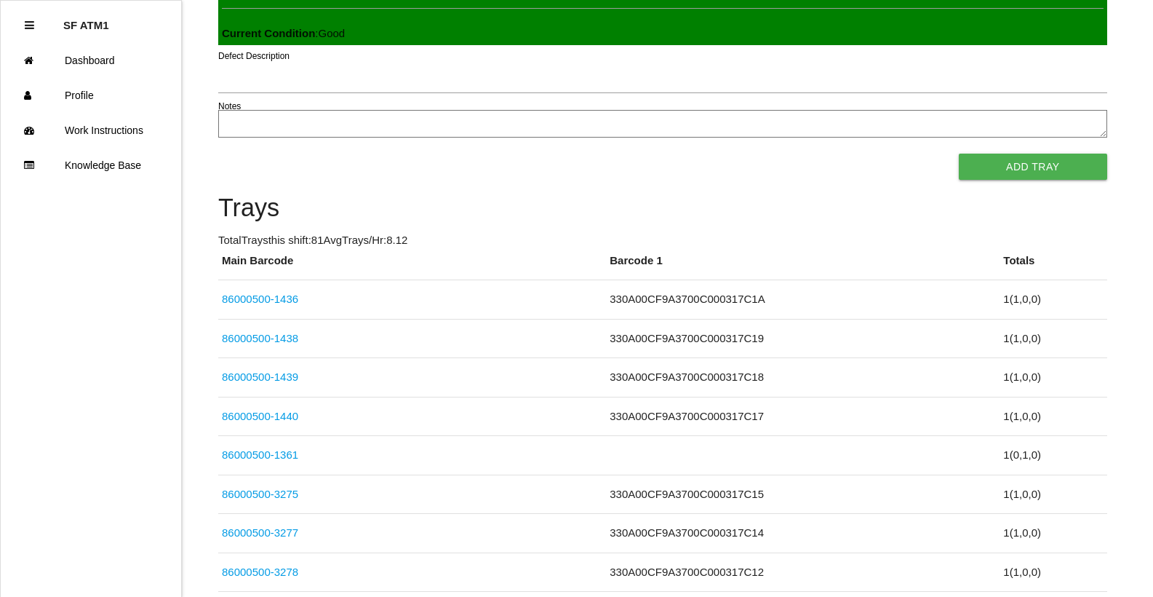
click at [1075, 175] on button "Add Tray" at bounding box center [1033, 167] width 148 height 26
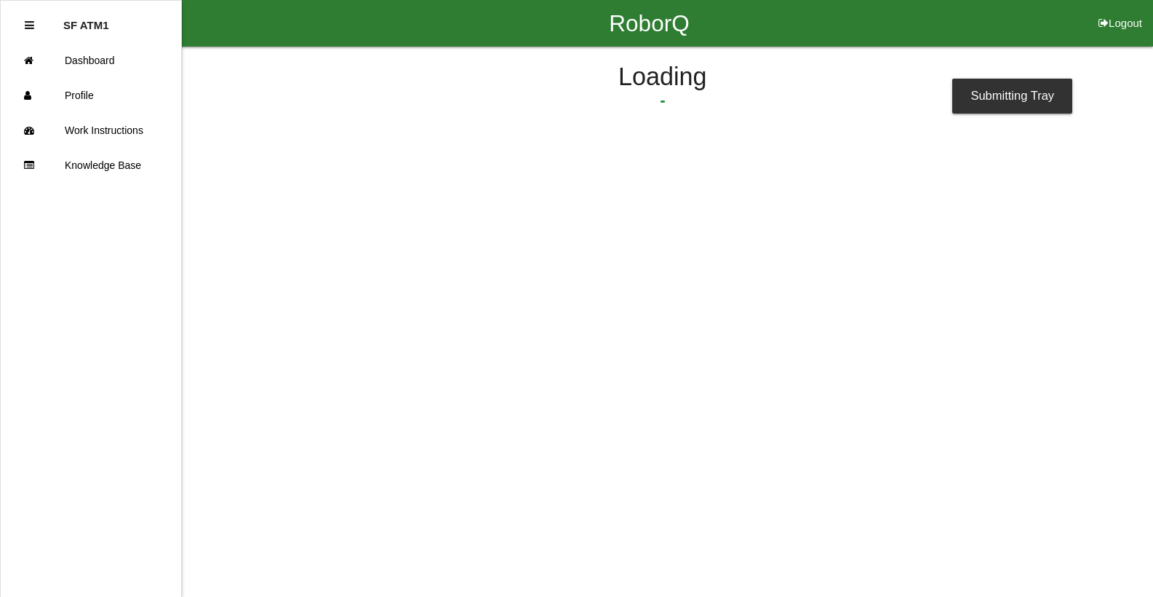
scroll to position [0, 0]
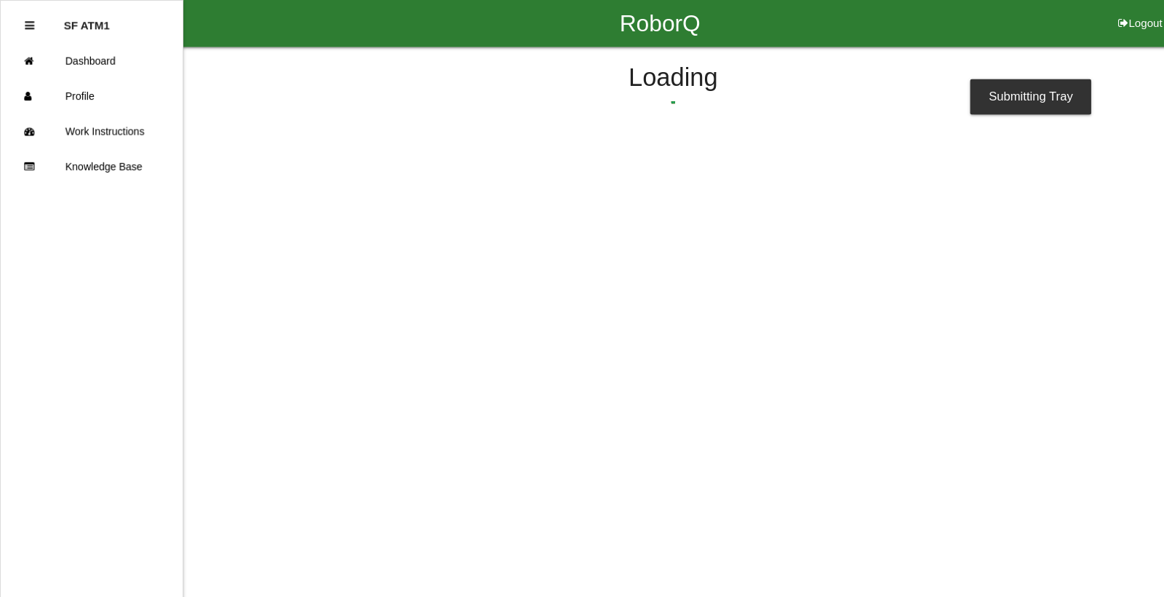
click at [1075, 175] on html "RoborQ Logout SF ATM1 Dashboard Profile Work Instructions Knowledge Base Loadin…" at bounding box center [582, 107] width 1164 height 215
